Goal: Find specific page/section: Find specific page/section

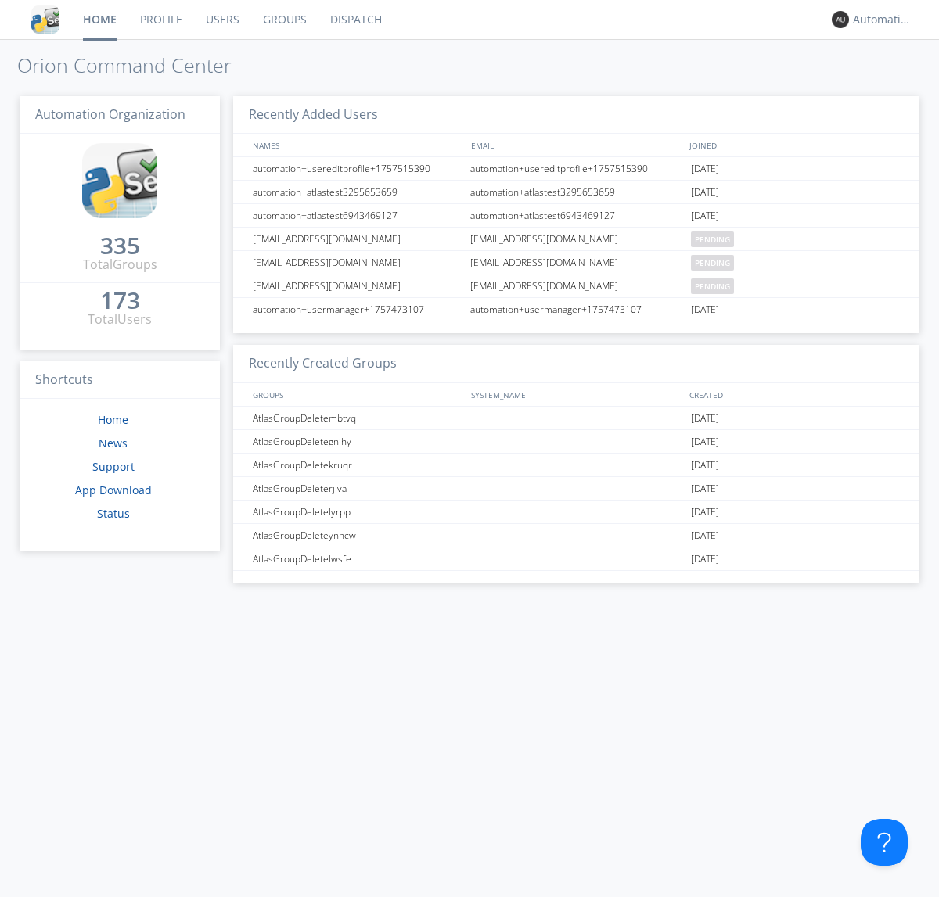
click at [354, 20] on link "Dispatch" at bounding box center [355, 19] width 75 height 39
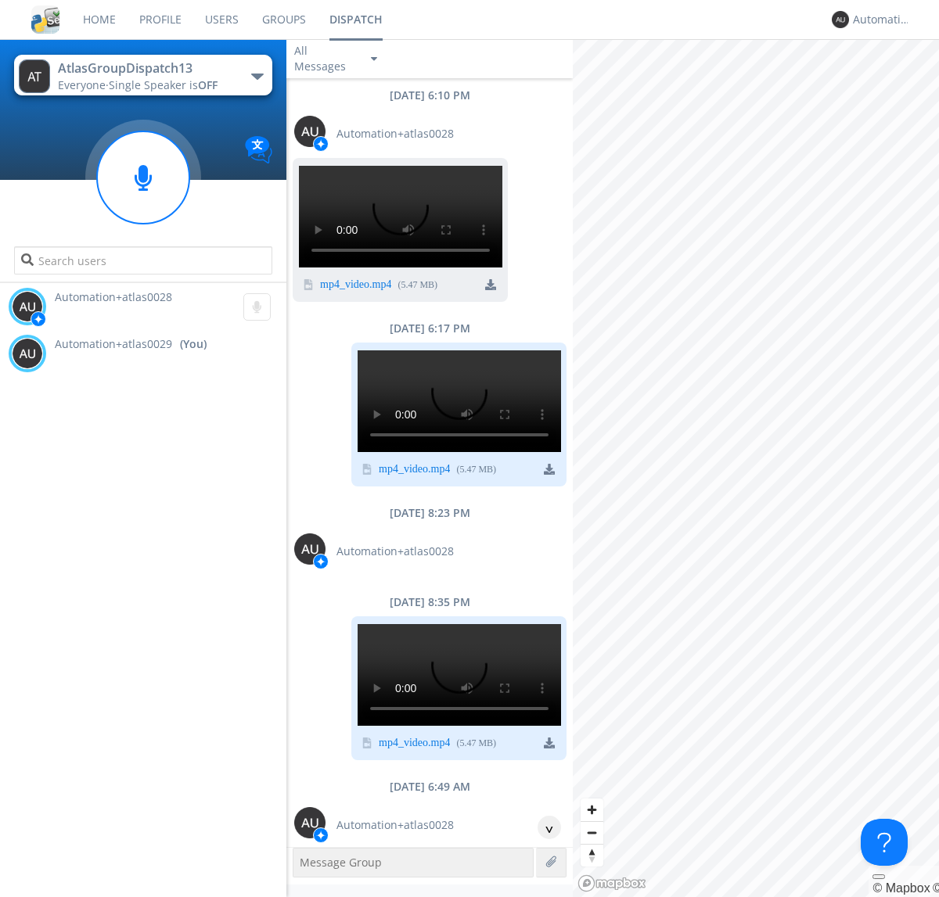
scroll to position [434, 0]
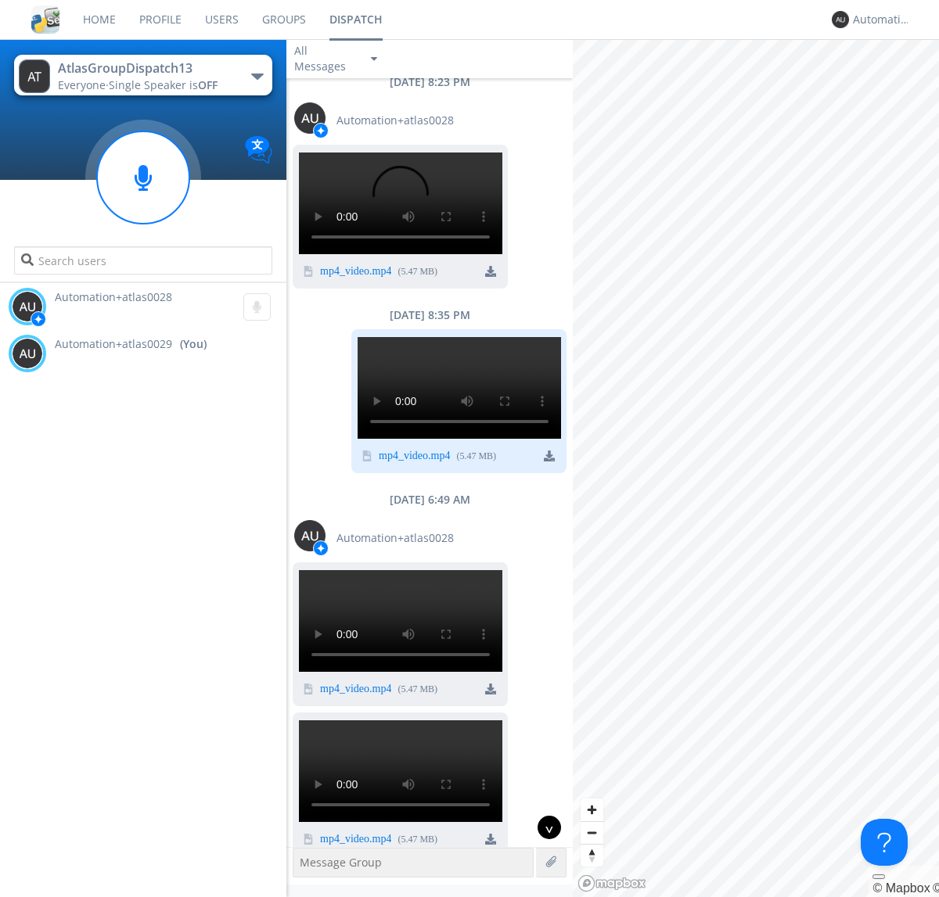
click at [543, 828] on div "^" at bounding box center [549, 827] width 23 height 23
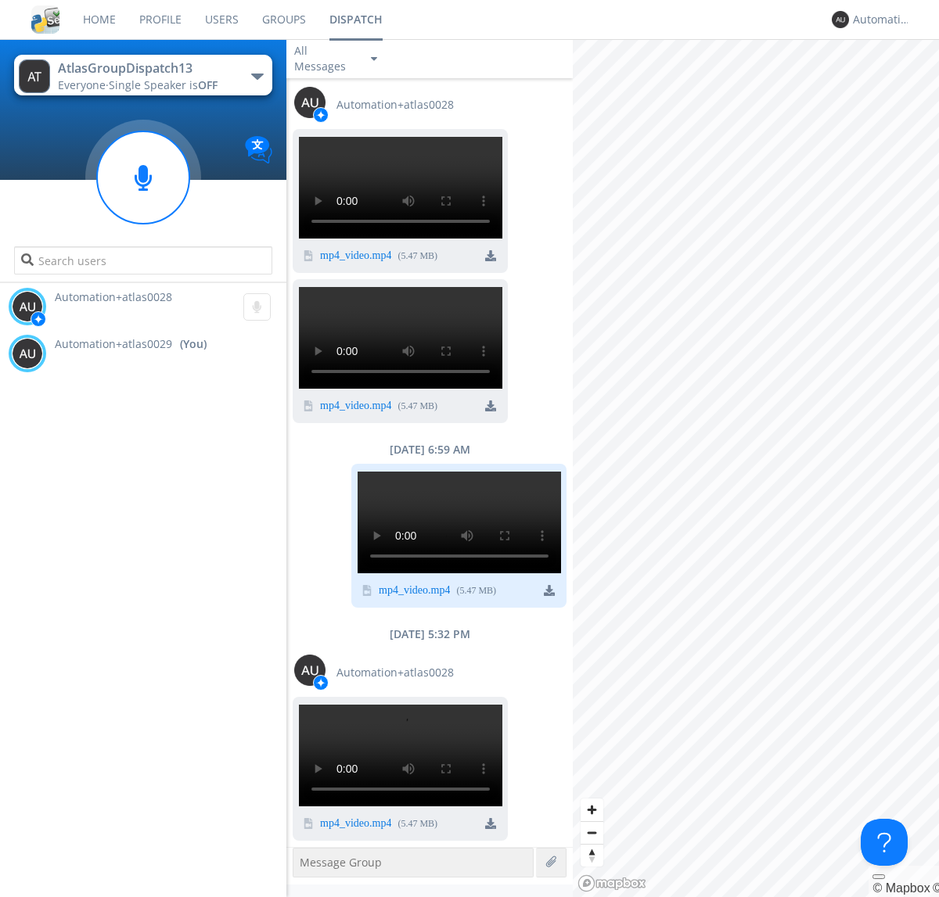
scroll to position [2948, 0]
click at [878, 20] on div "Automation+atlas0029" at bounding box center [882, 20] width 59 height 16
